Goal: Book appointment/travel/reservation

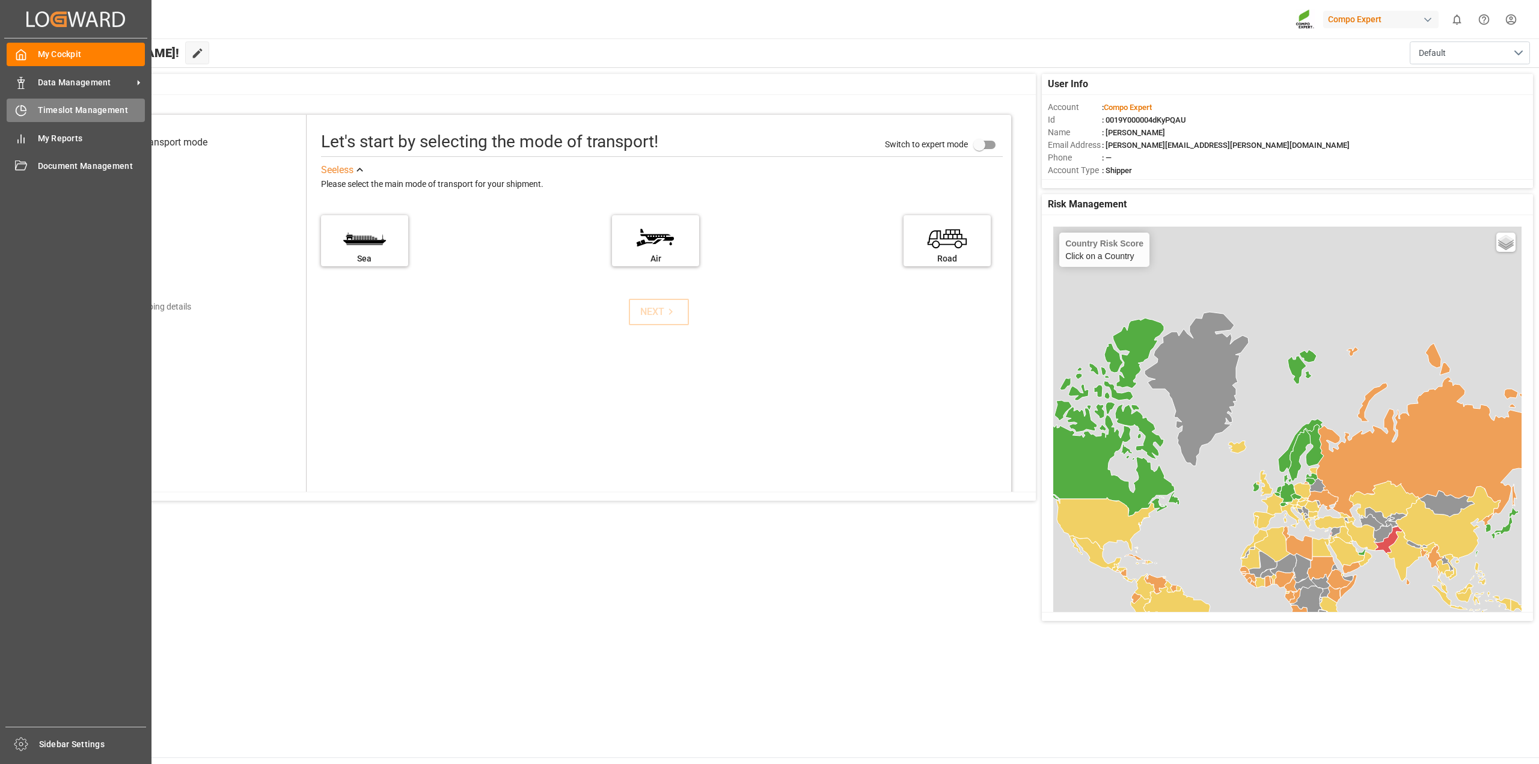
click at [43, 113] on span "Timeslot Management" at bounding box center [92, 110] width 108 height 13
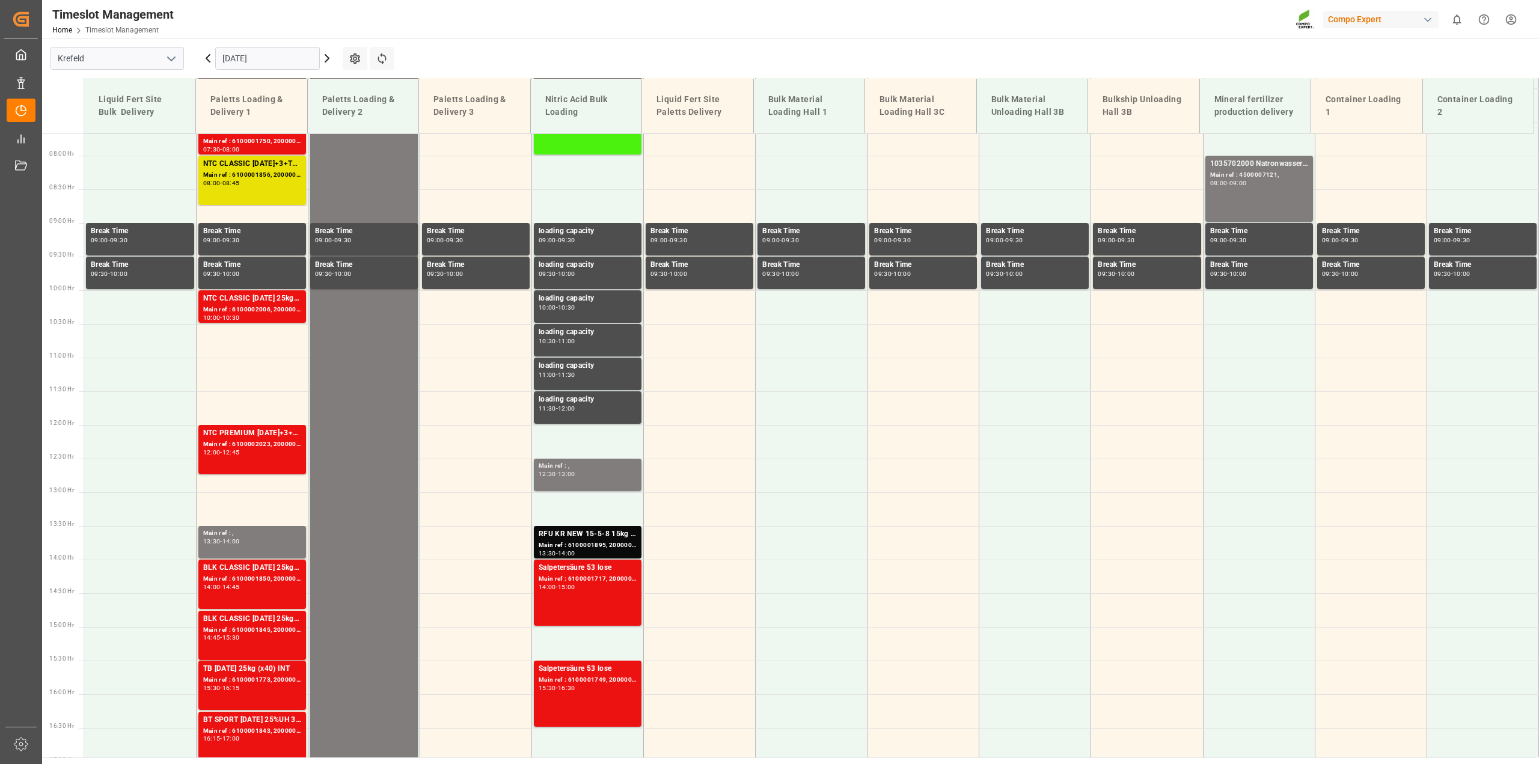
scroll to position [543, 0]
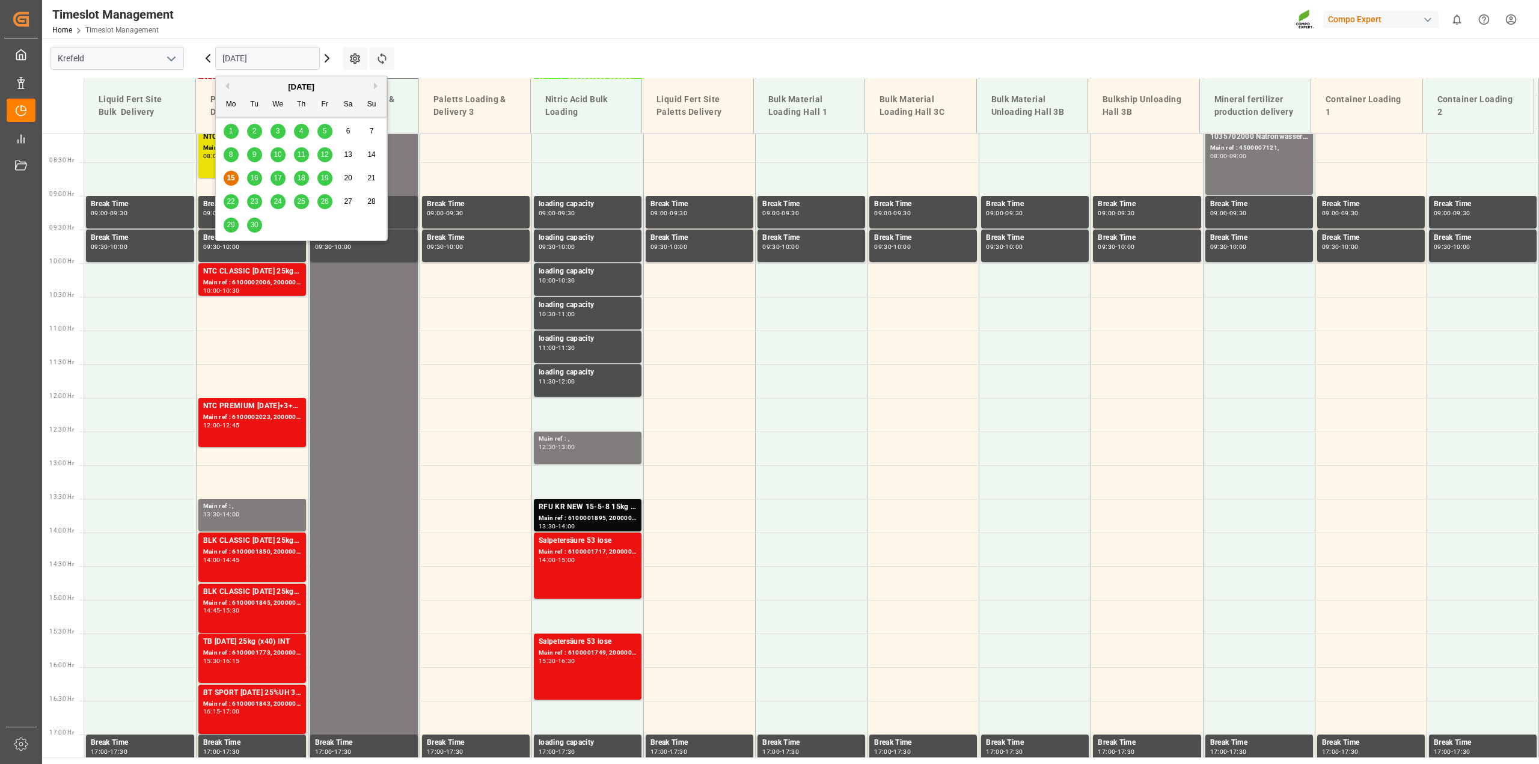
click at [308, 59] on input "[DATE]" at bounding box center [267, 58] width 105 height 23
click at [256, 181] on span "16" at bounding box center [254, 178] width 8 height 8
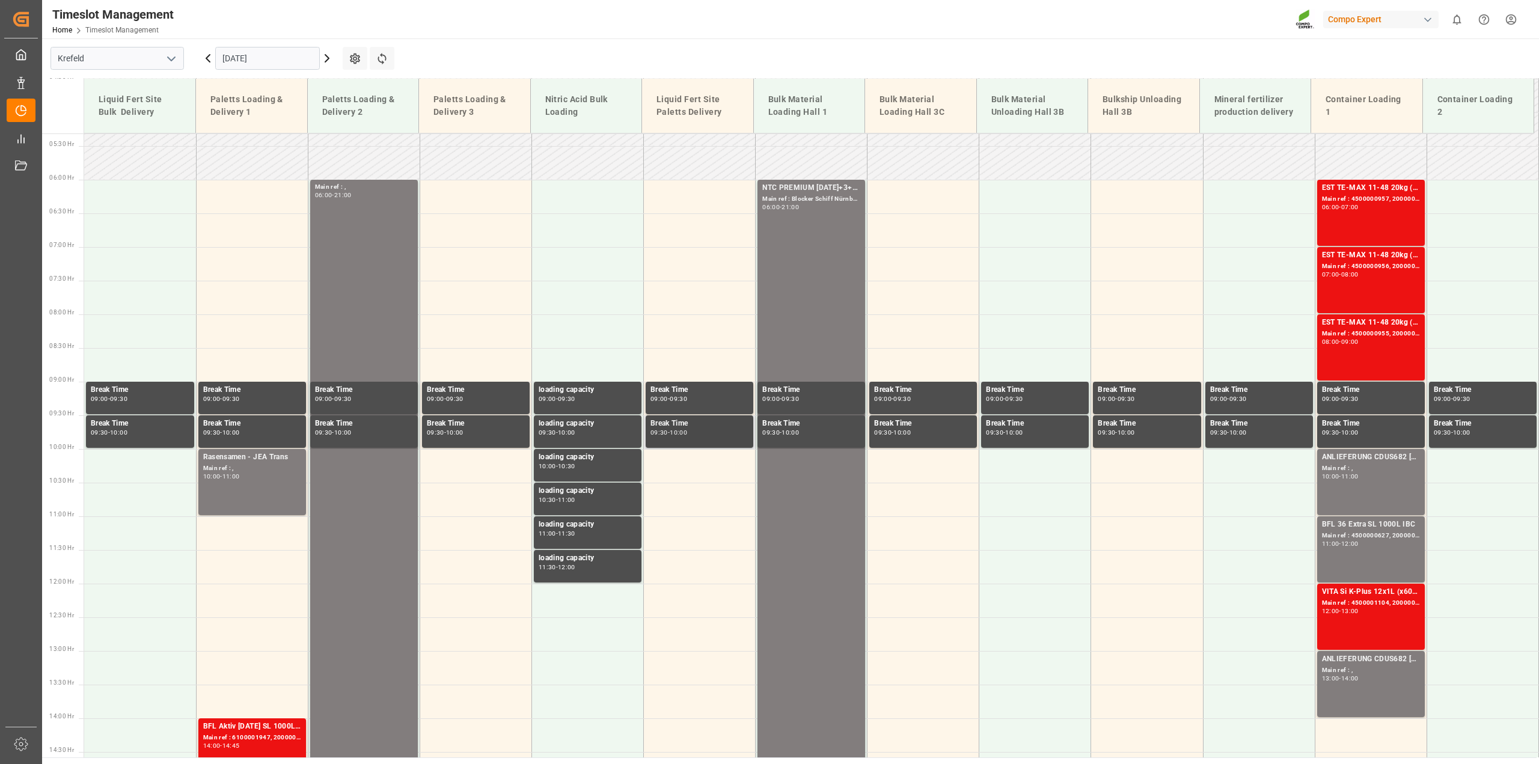
scroll to position [303, 0]
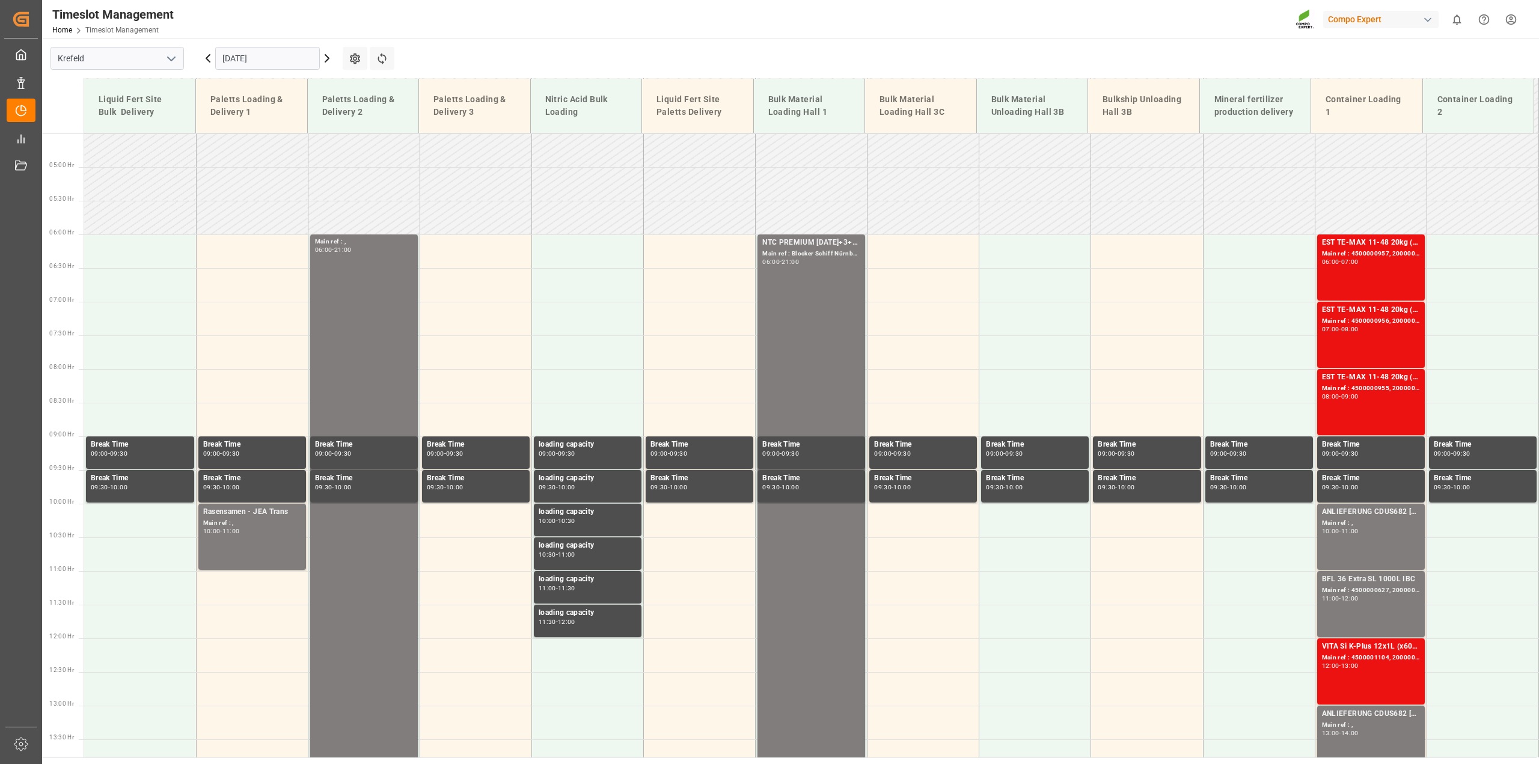
click at [219, 57] on input "[DATE]" at bounding box center [267, 58] width 105 height 23
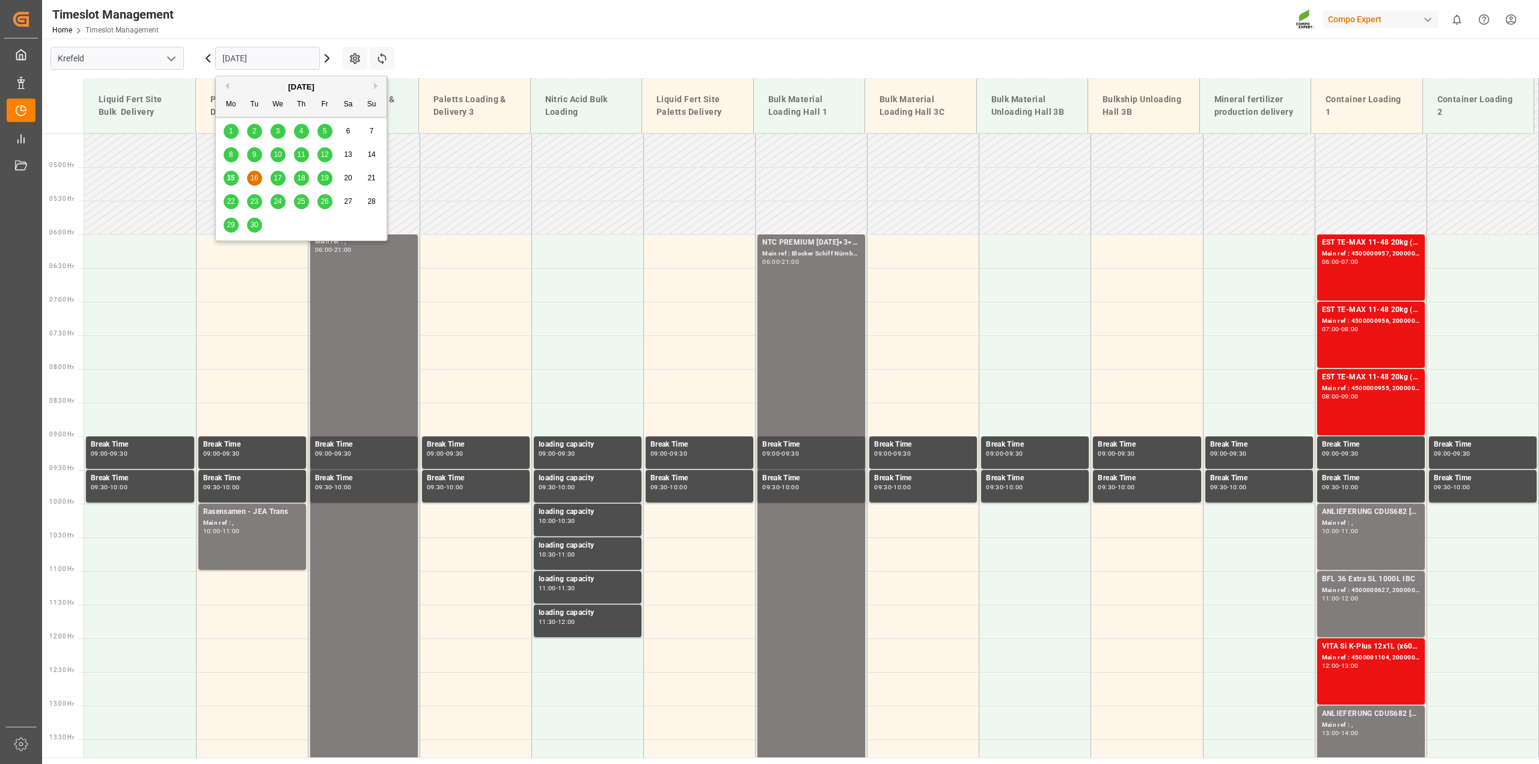
click at [275, 177] on span "17" at bounding box center [277, 178] width 8 height 8
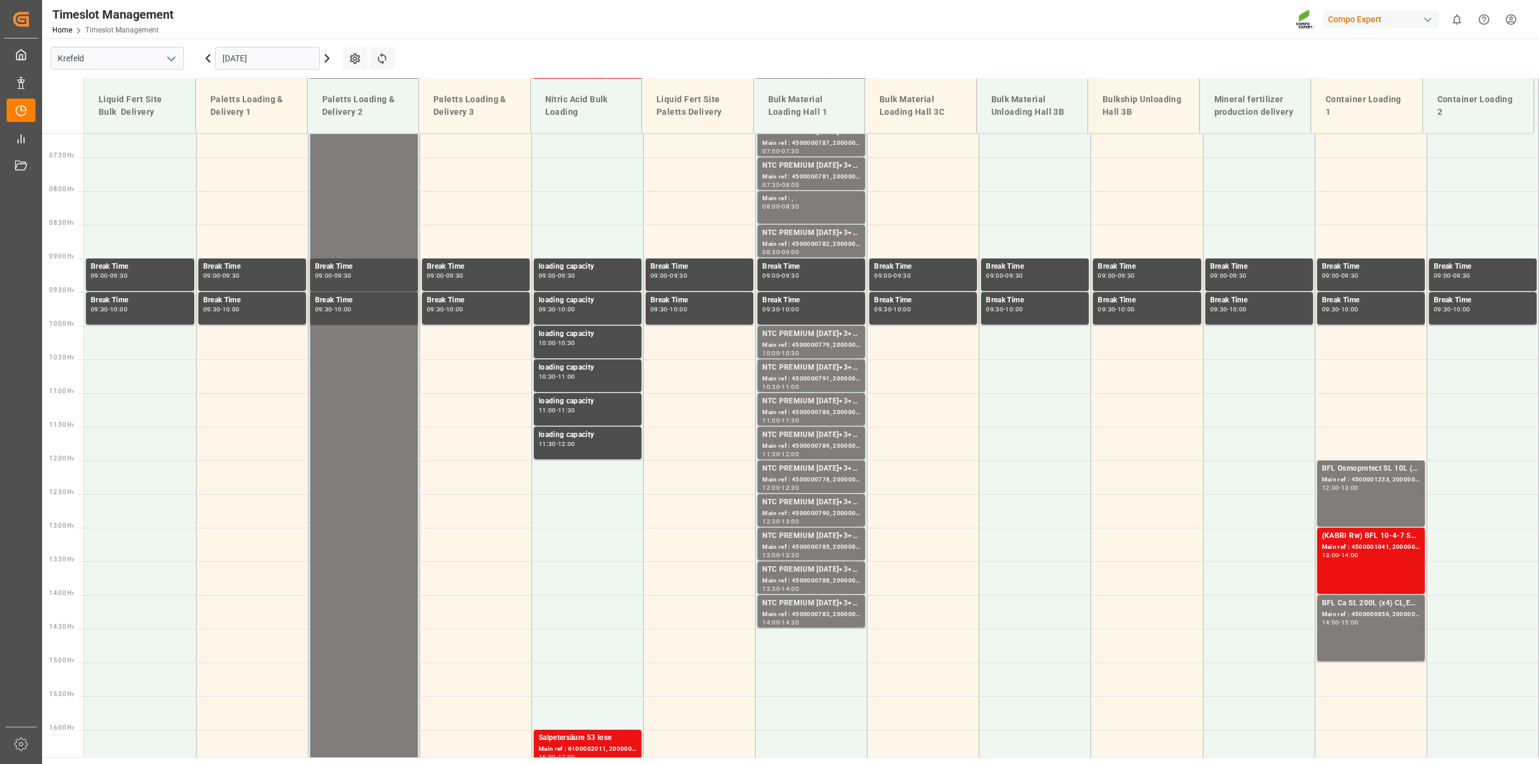
scroll to position [543, 0]
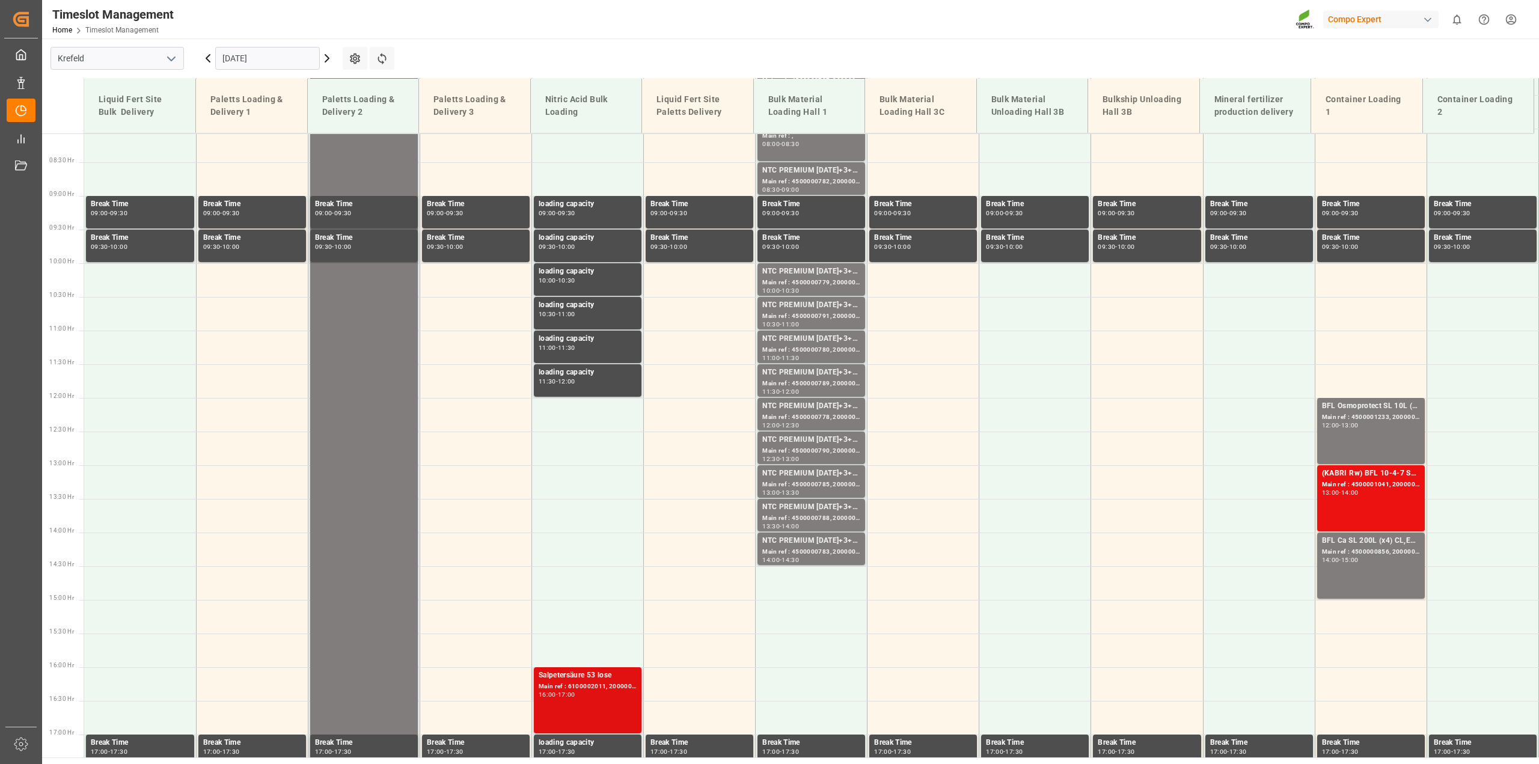
click at [611, 686] on div "Main ref : 6100002011, 2000001538" at bounding box center [588, 687] width 98 height 10
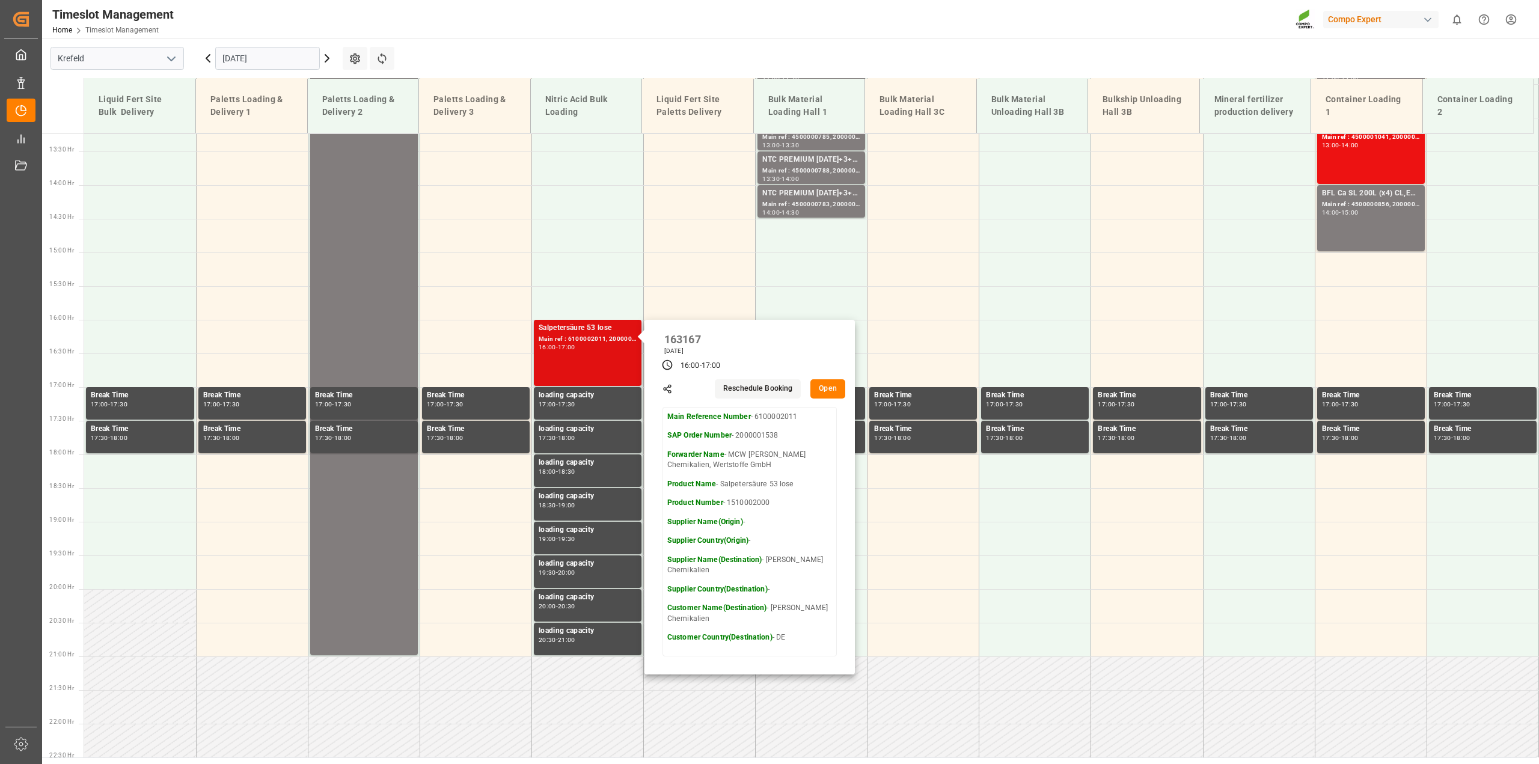
scroll to position [784, 0]
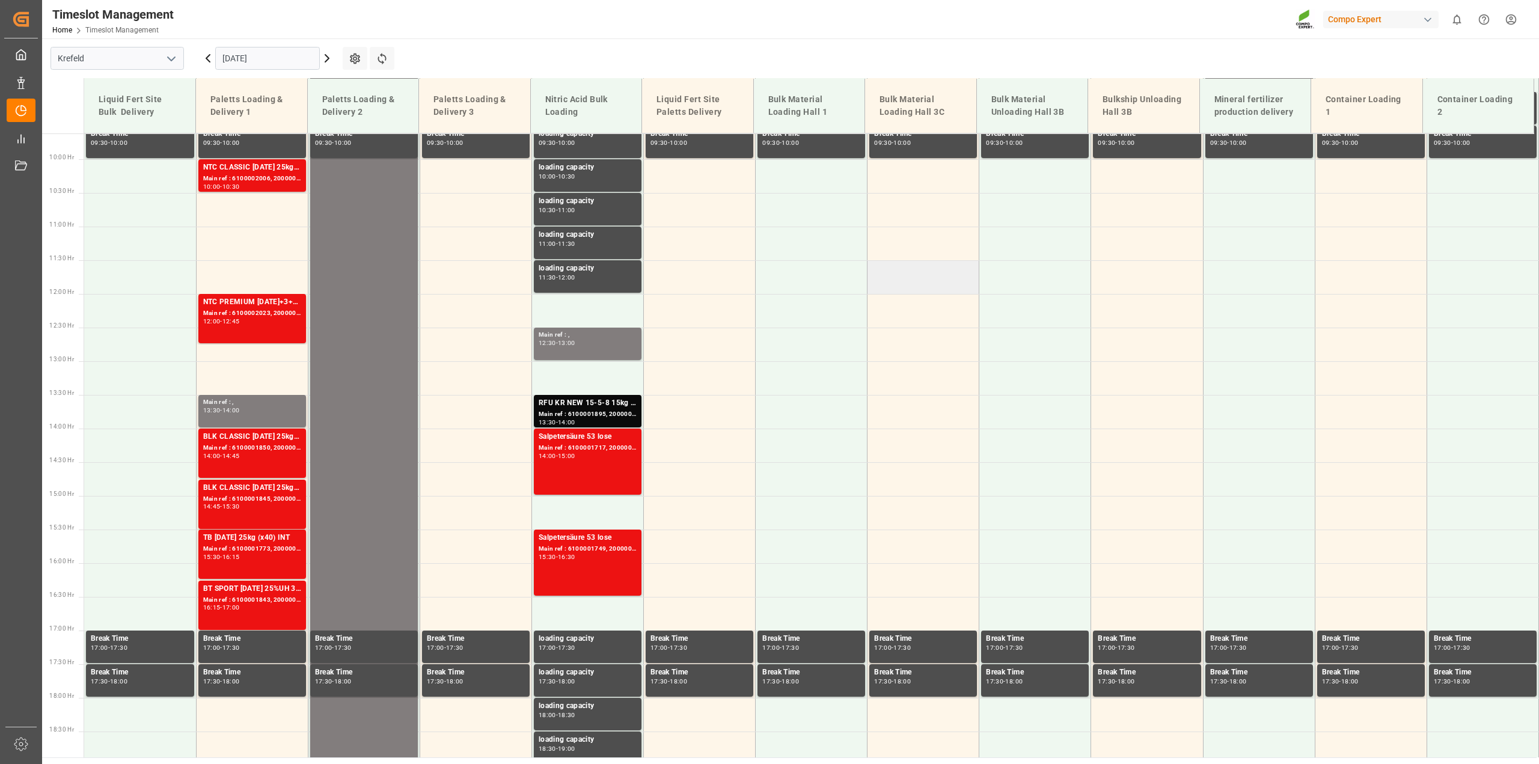
scroll to position [664, 0]
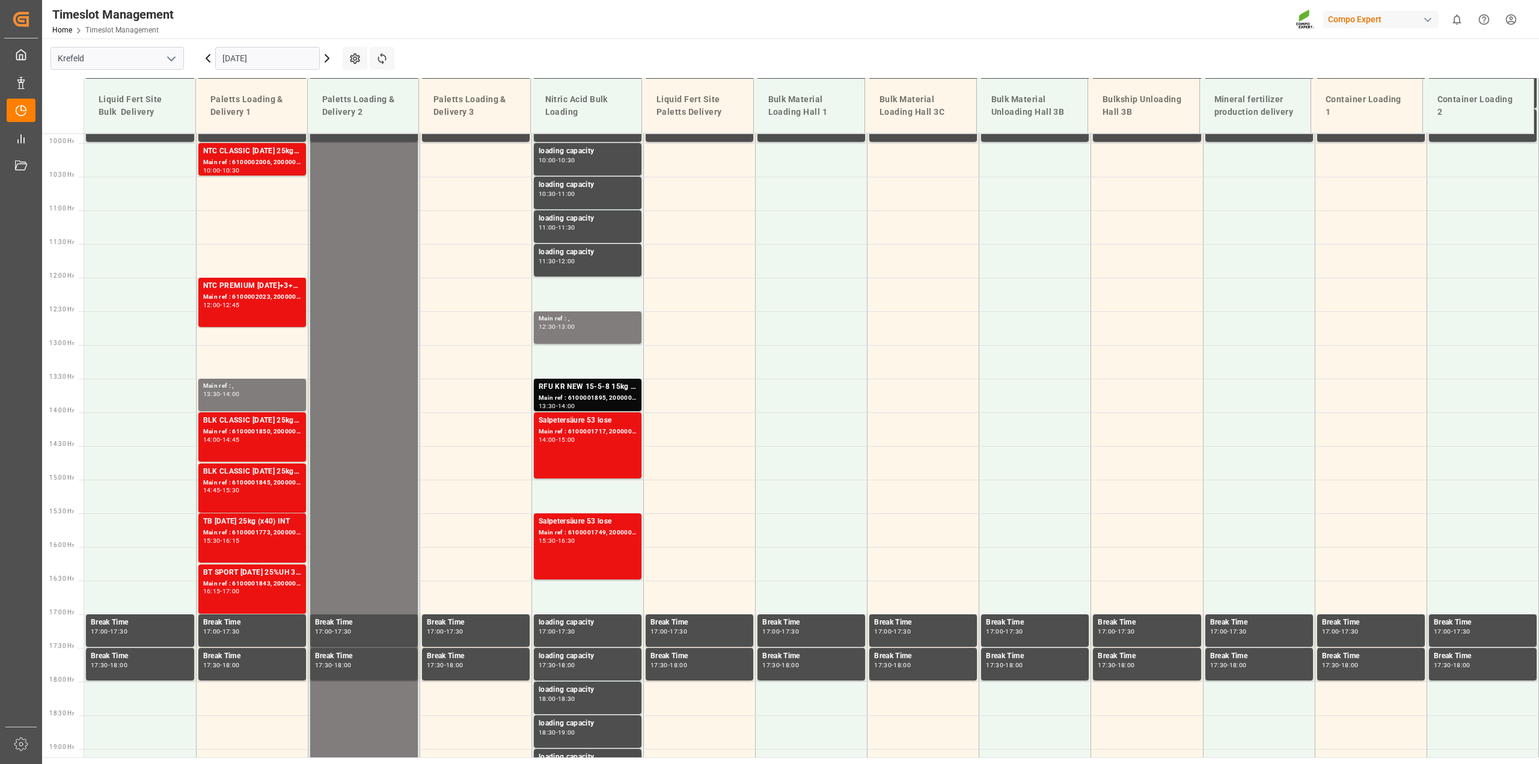
click at [280, 64] on input "[DATE]" at bounding box center [267, 58] width 105 height 23
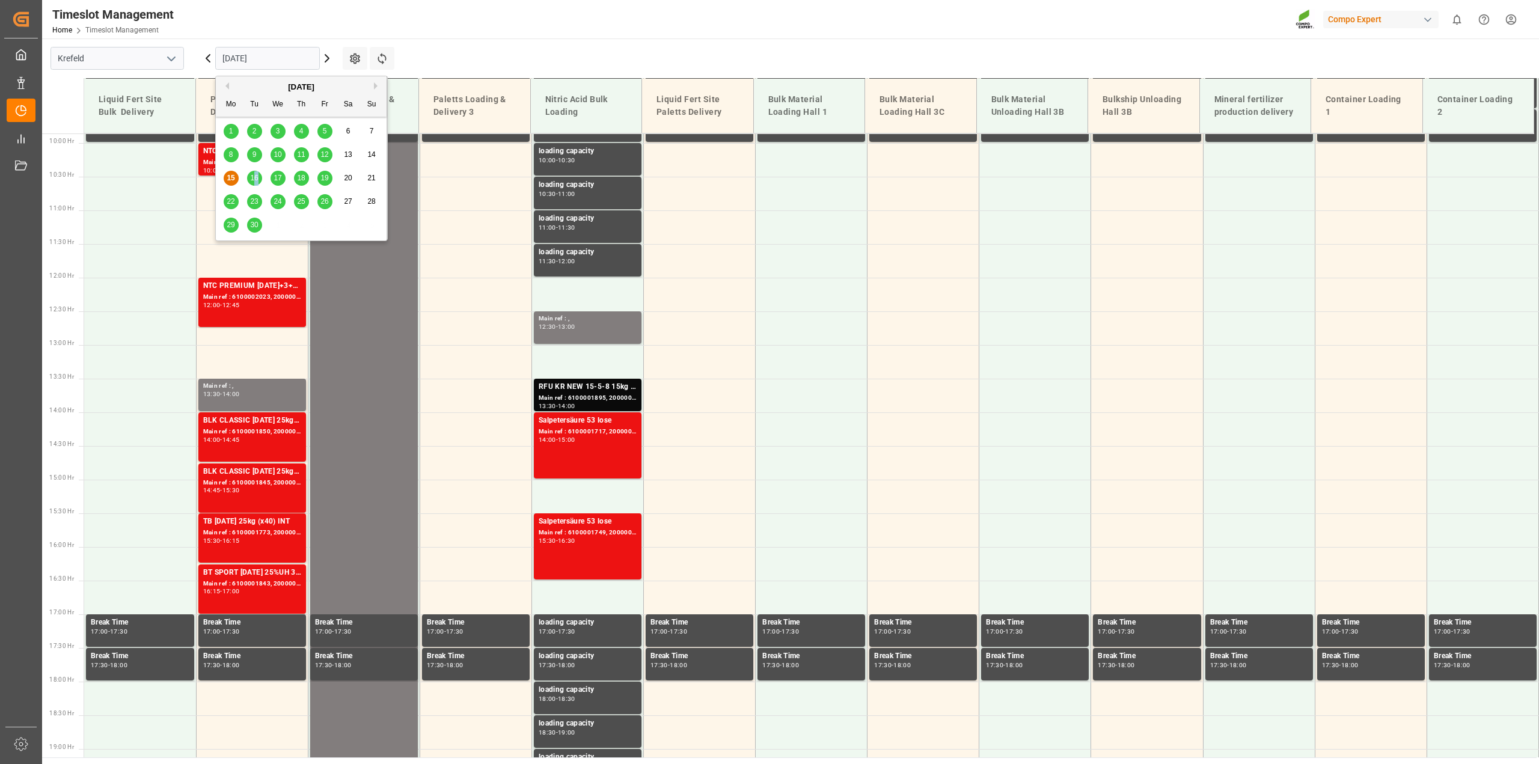
click at [256, 177] on span "16" at bounding box center [254, 178] width 8 height 8
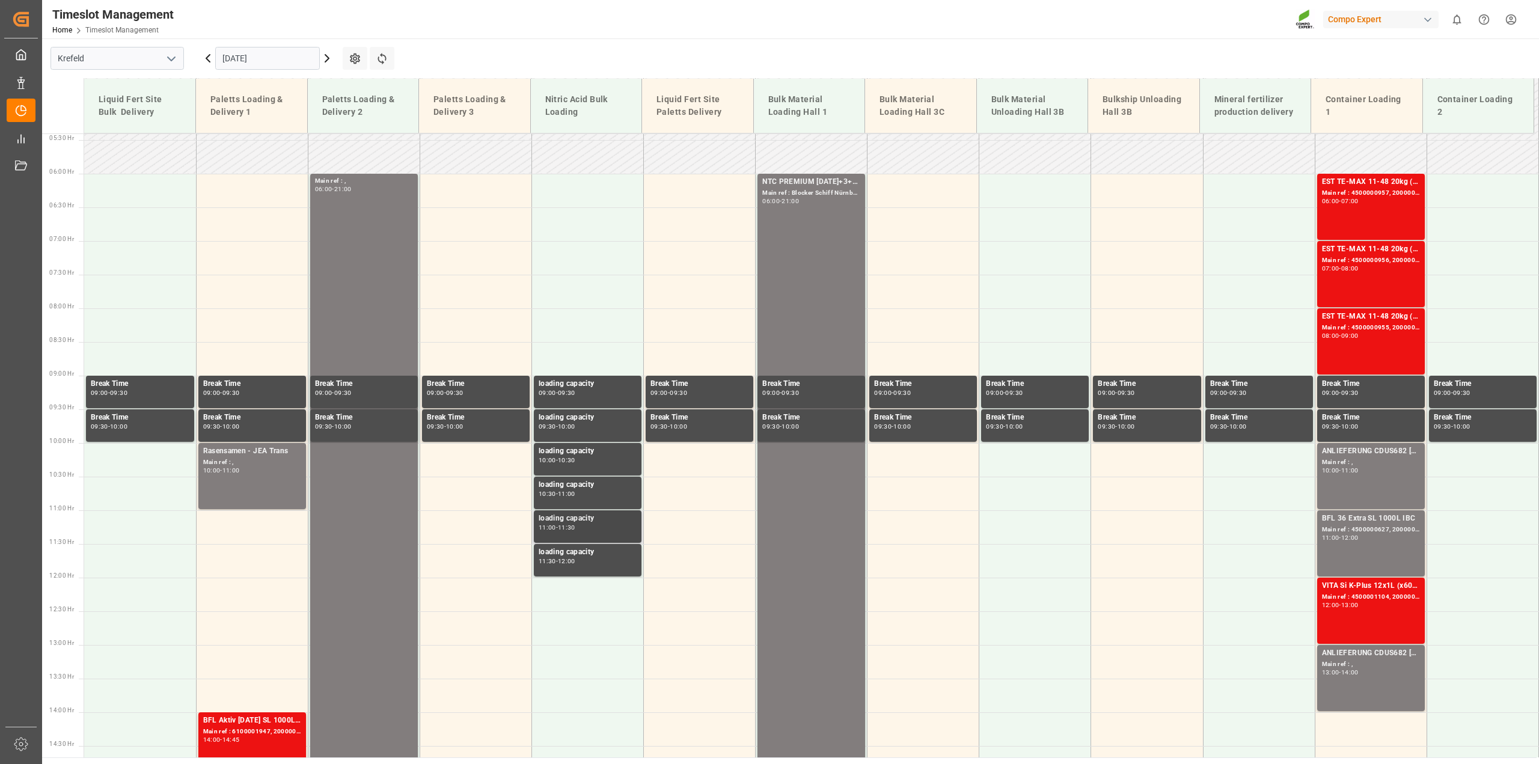
scroll to position [363, 0]
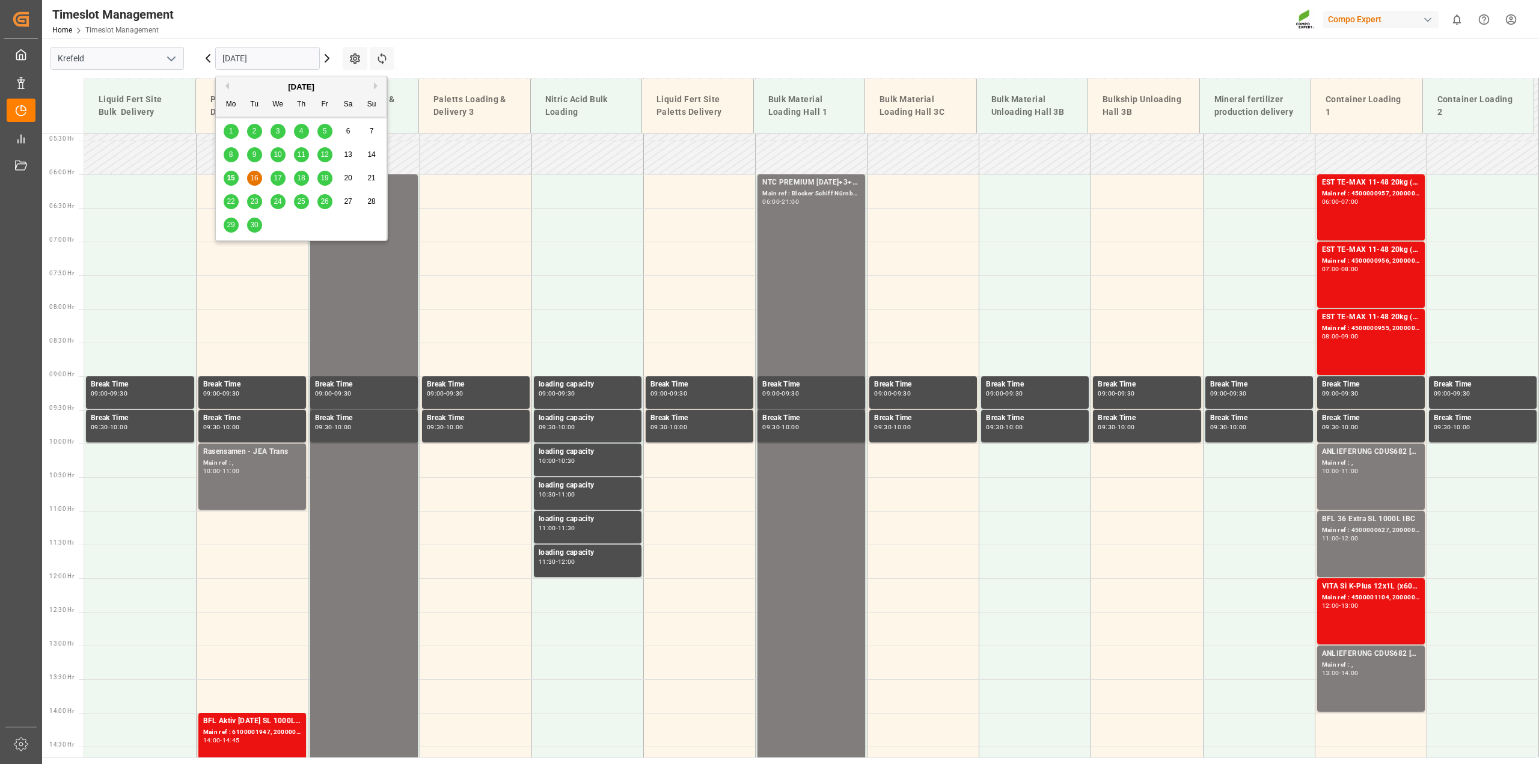
click at [317, 61] on input "[DATE]" at bounding box center [267, 58] width 105 height 23
click at [275, 177] on span "17" at bounding box center [277, 178] width 8 height 8
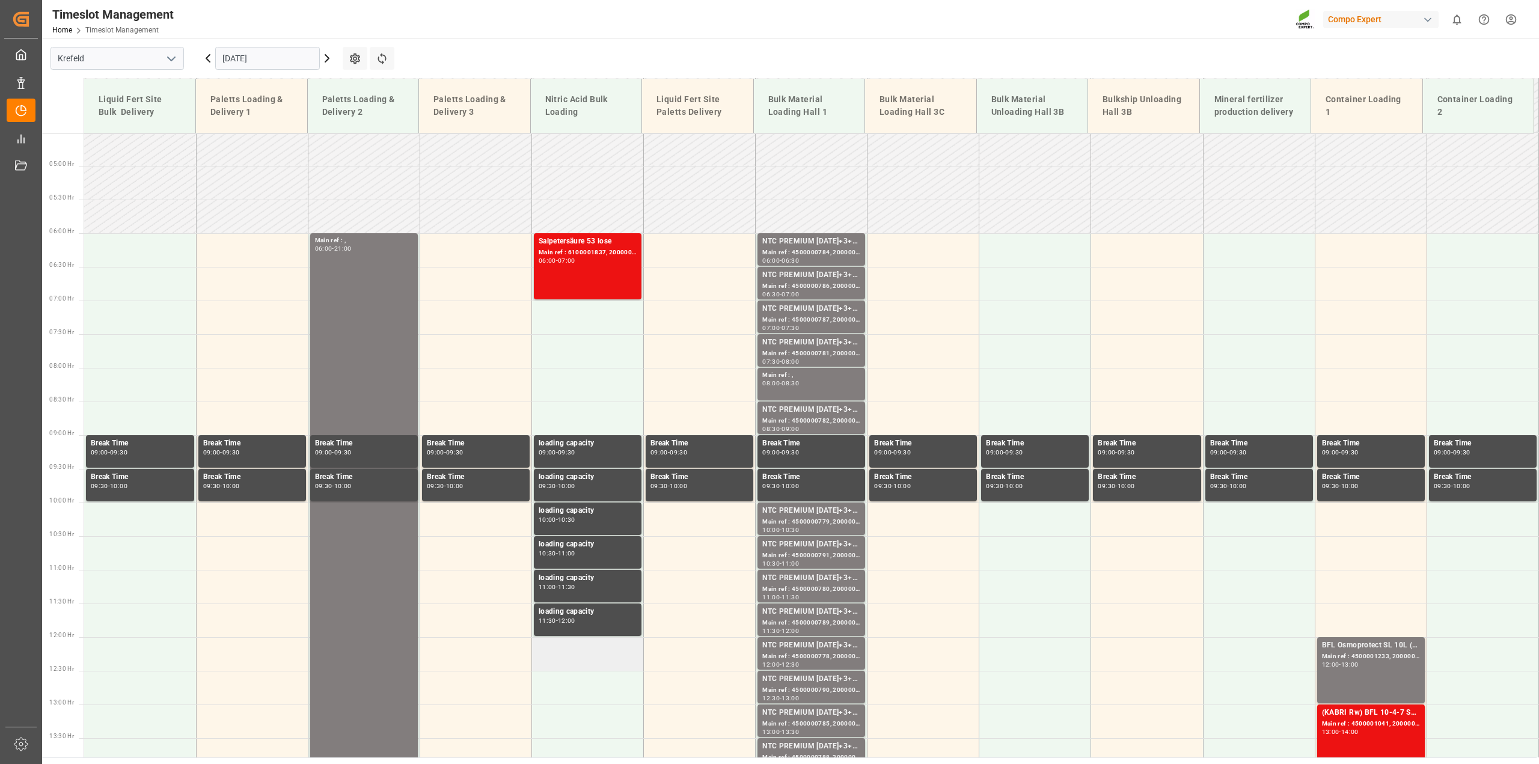
scroll to position [303, 0]
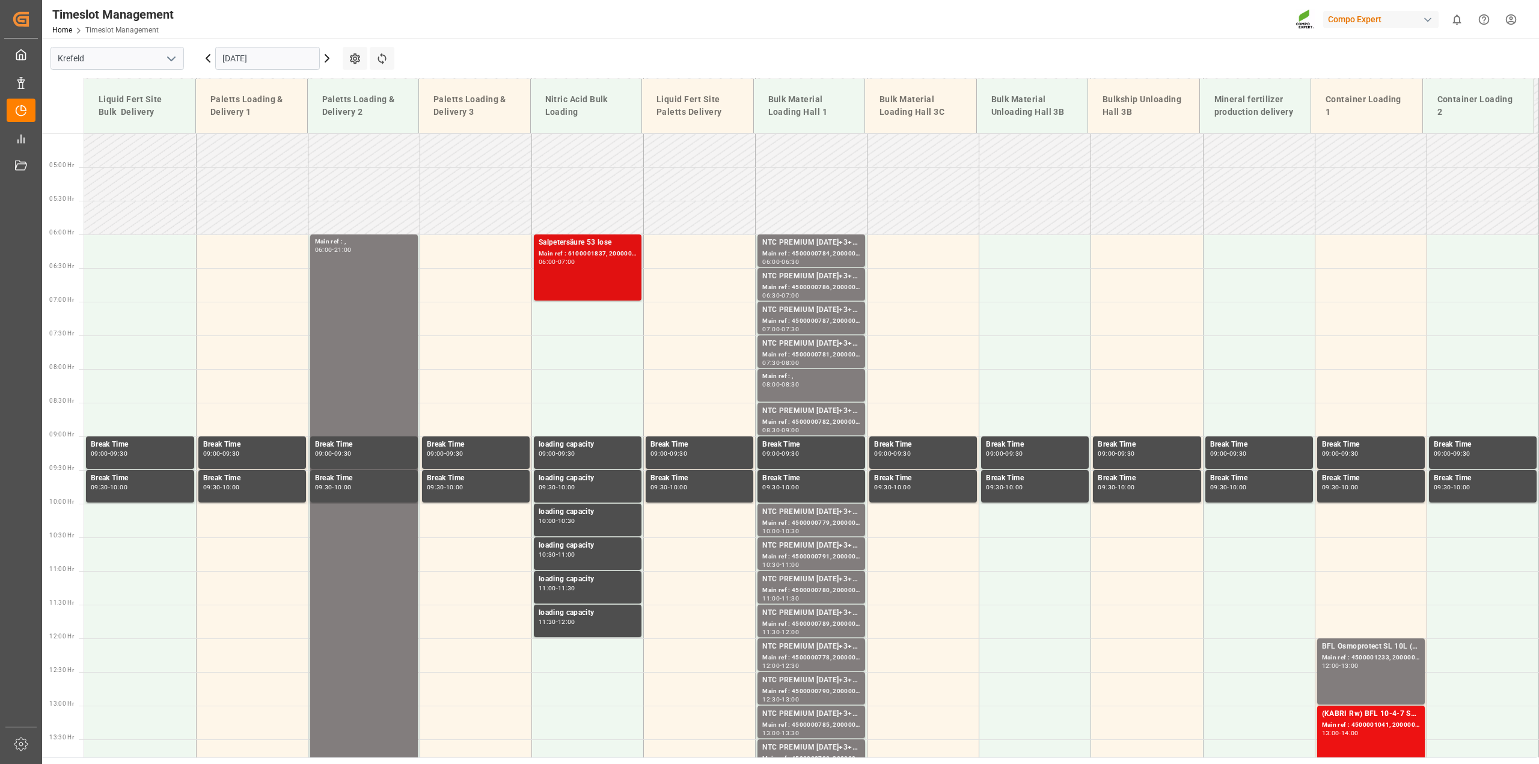
click at [604, 252] on div "Main ref : 6100001837, 2000001476" at bounding box center [588, 254] width 98 height 10
